Goal: Information Seeking & Learning: Learn about a topic

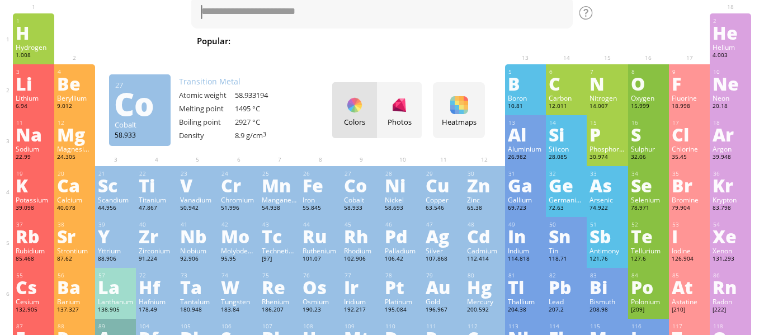
scroll to position [41, 0]
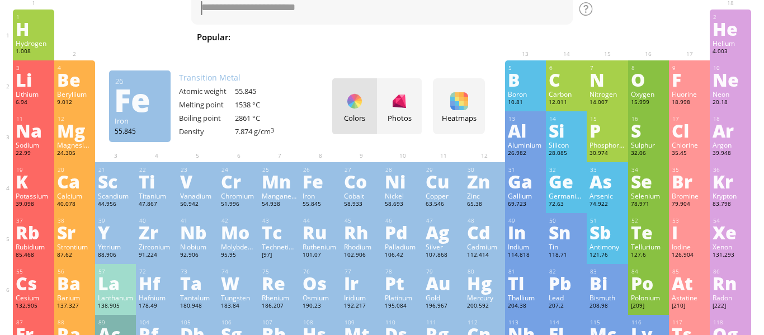
click at [339, 188] on div "26 Fe Iron 55.845 −2, −1, 0, +1, +2, +3, +4, +5, +6, +7 −2, −1, 0, +1, +2, +3, …" at bounding box center [320, 187] width 41 height 51
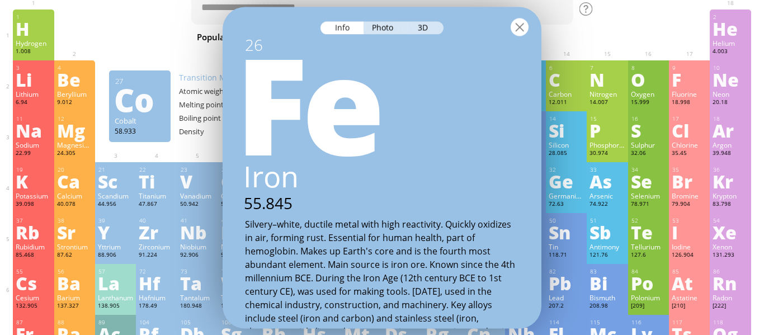
click at [519, 32] on div at bounding box center [519, 27] width 18 height 18
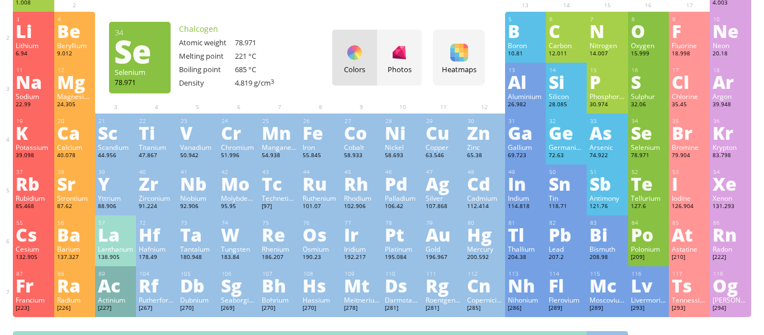
scroll to position [91, 0]
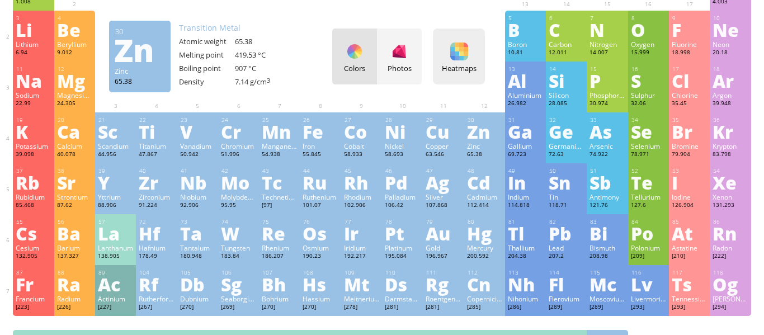
click at [453, 44] on div at bounding box center [459, 51] width 18 height 18
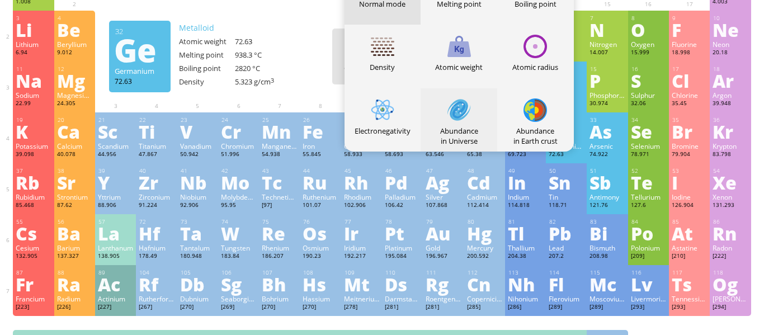
click at [470, 107] on div "Abundance in Universe" at bounding box center [458, 119] width 77 height 63
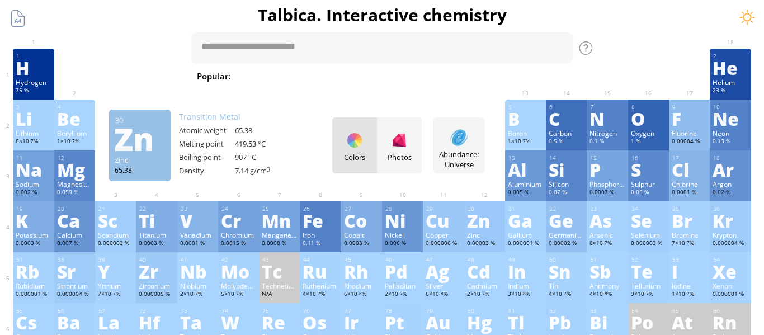
scroll to position [0, 0]
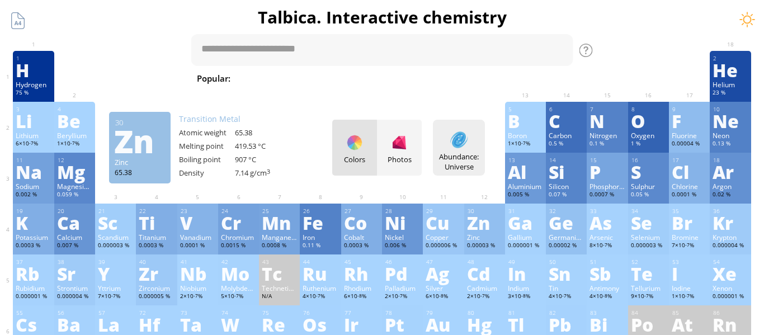
click at [464, 151] on div "Abundance: Universe" at bounding box center [458, 161] width 46 height 20
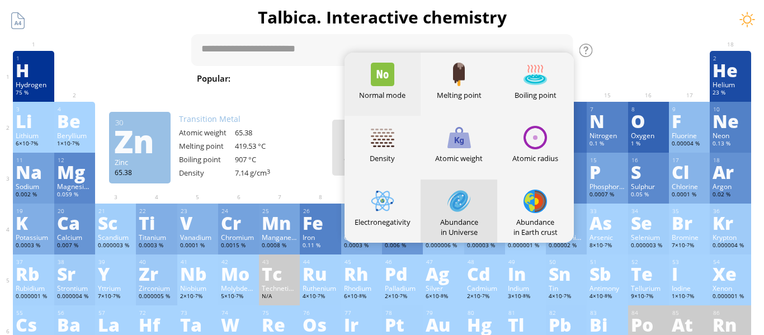
click at [390, 81] on div at bounding box center [382, 74] width 23 height 23
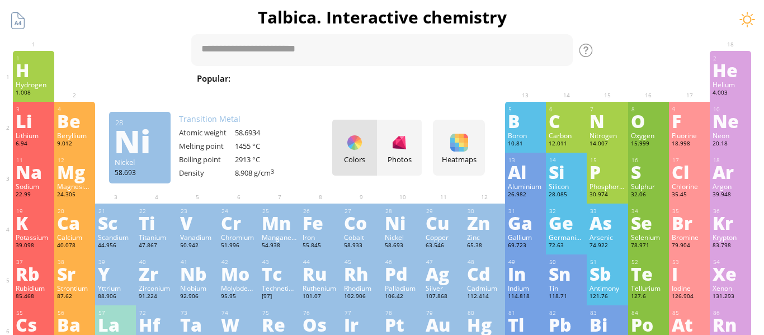
click at [391, 221] on div "Ni" at bounding box center [402, 223] width 35 height 18
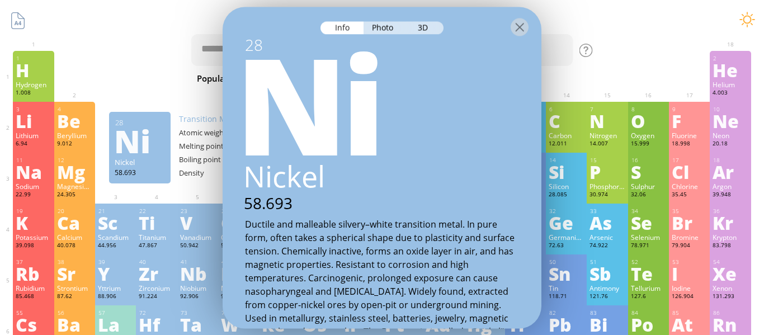
click at [509, 37] on div at bounding box center [381, 26] width 319 height 39
click at [395, 30] on div "Photo" at bounding box center [383, 27] width 40 height 13
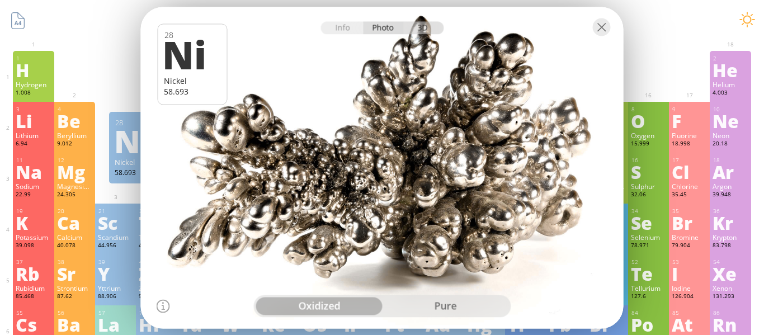
click at [427, 27] on div "3D" at bounding box center [423, 27] width 40 height 13
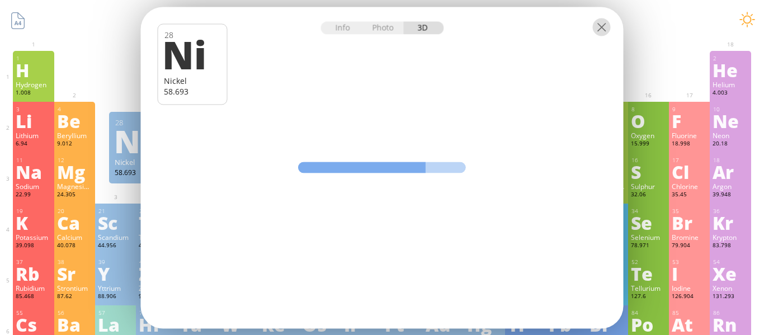
click at [600, 19] on div at bounding box center [602, 27] width 18 height 18
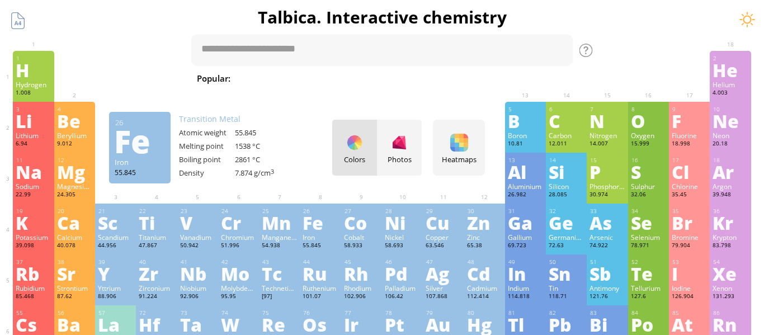
drag, startPoint x: 380, startPoint y: 242, endPoint x: 305, endPoint y: 246, distance: 75.0
click at [305, 246] on div "19 K Potassium 39.098 −1, +1 −1, +1 63.38 °C 759 °C 0.856 g/cm 3 [Ar]4s 1 20 Ca…" at bounding box center [381, 228] width 737 height 51
